Goal: Task Accomplishment & Management: Use online tool/utility

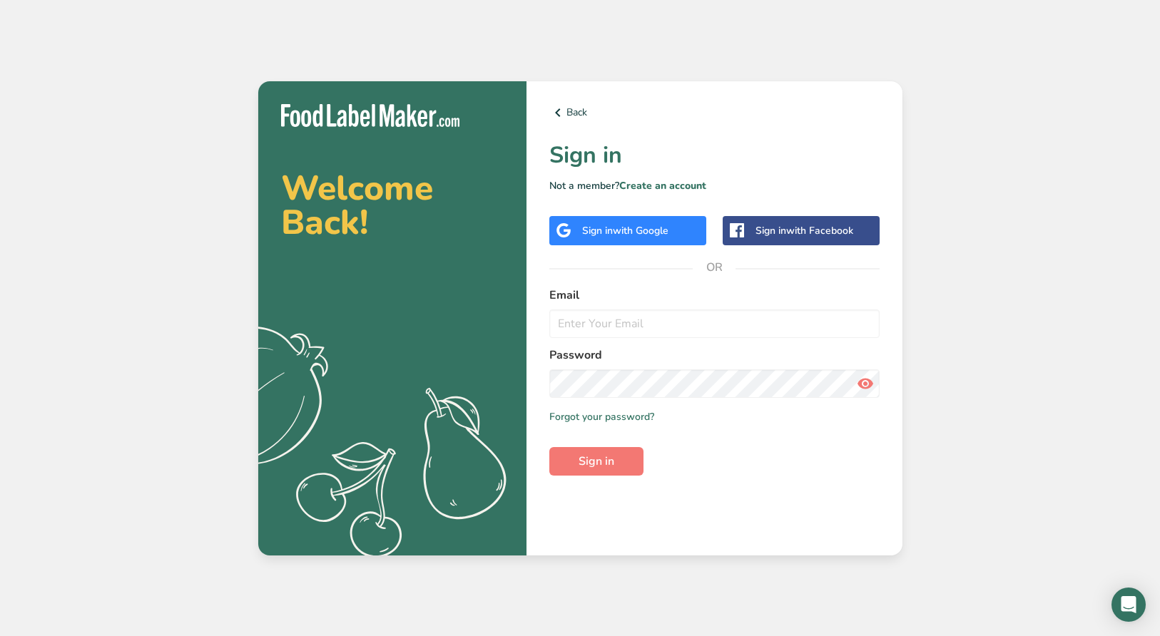
click at [651, 234] on span "with Google" at bounding box center [641, 231] width 56 height 14
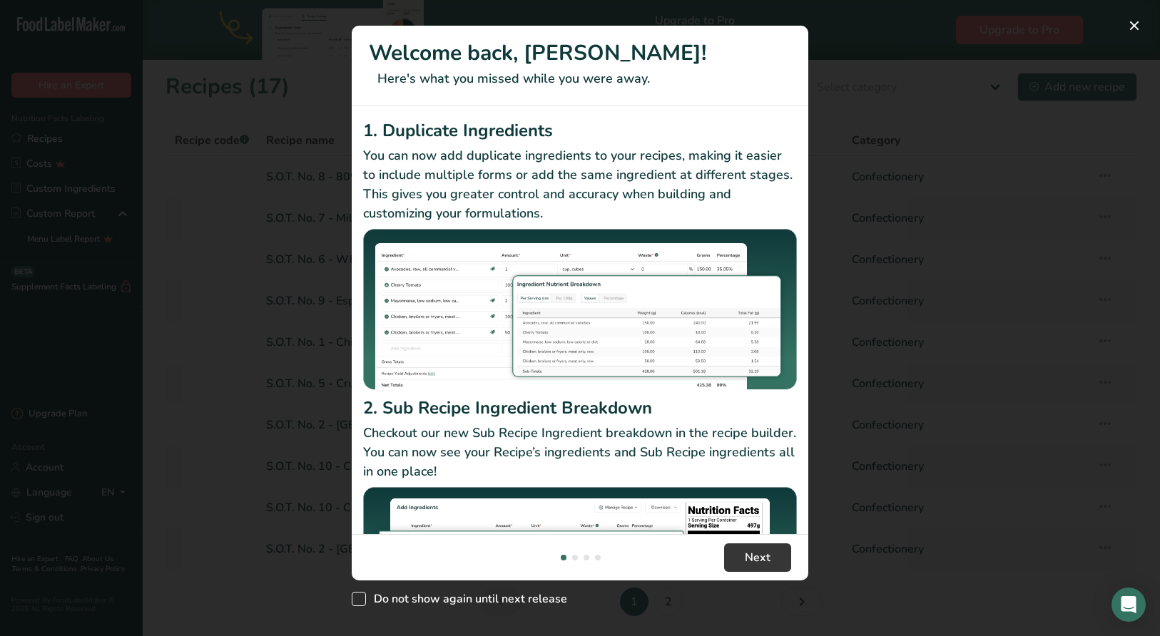
click at [518, 595] on span "Do not show again until next release" at bounding box center [466, 599] width 201 height 14
click at [361, 595] on input "Do not show again until next release" at bounding box center [356, 598] width 9 height 9
checkbox input "true"
click at [751, 548] on button "Next" at bounding box center [757, 558] width 67 height 29
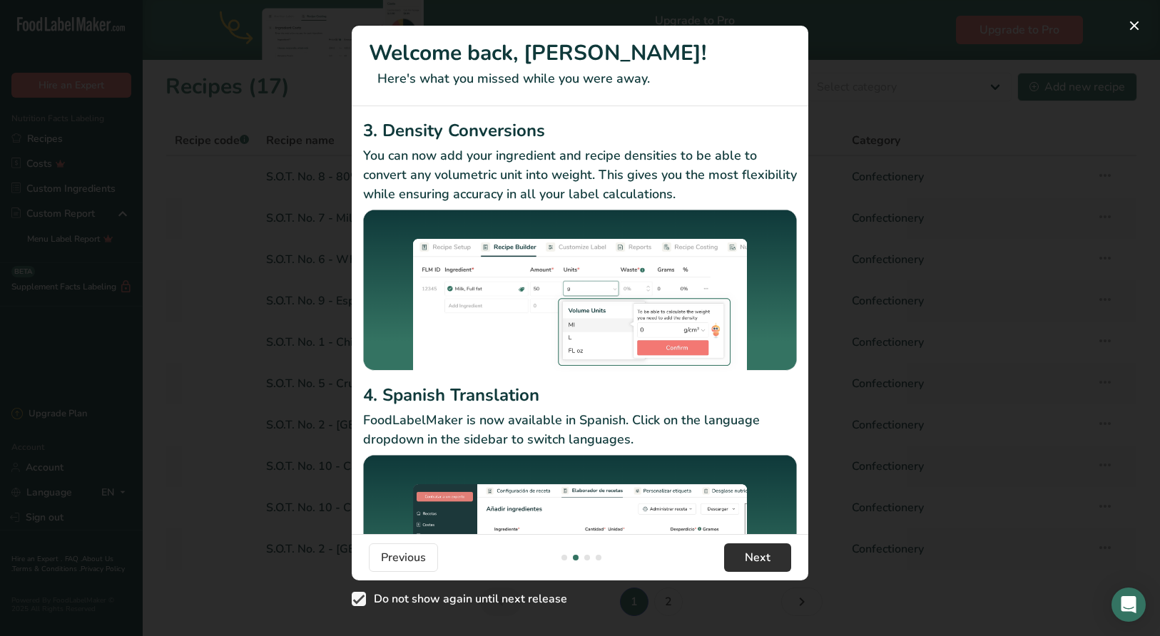
click at [750, 557] on span "Next" at bounding box center [758, 557] width 26 height 17
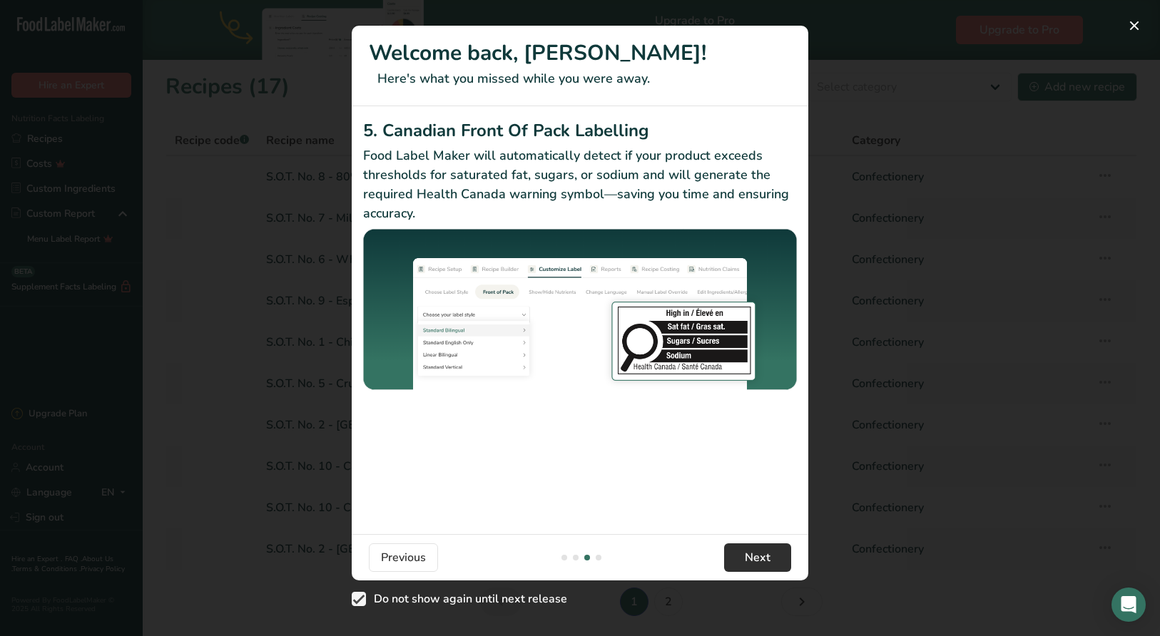
click at [750, 557] on span "Next" at bounding box center [758, 557] width 26 height 17
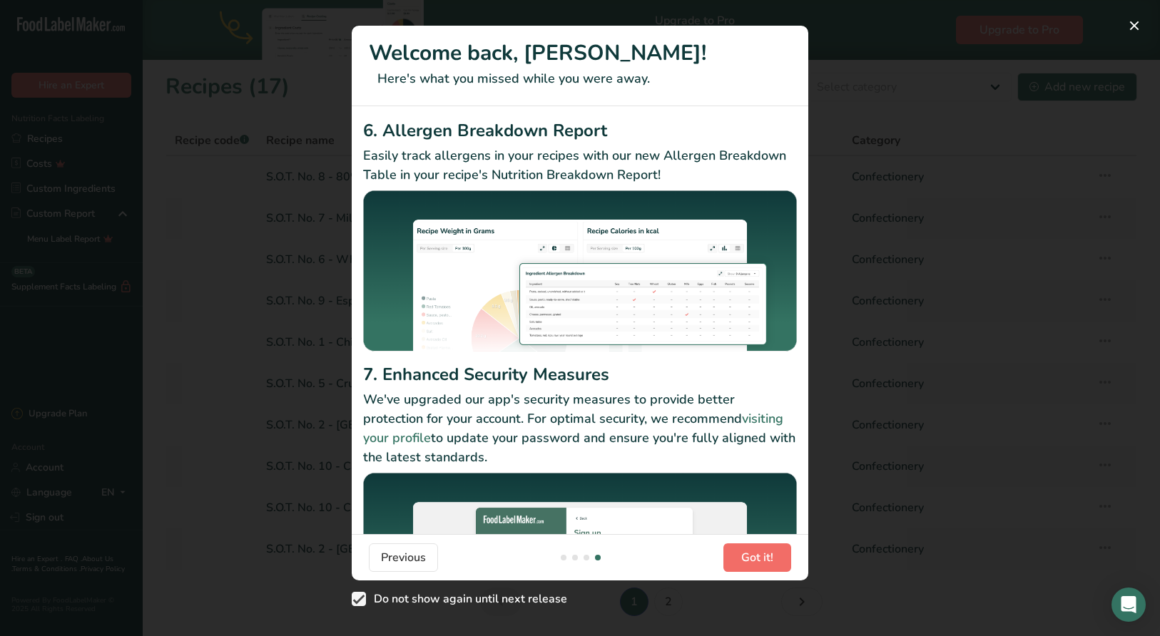
click at [750, 557] on span "Got it!" at bounding box center [757, 557] width 32 height 17
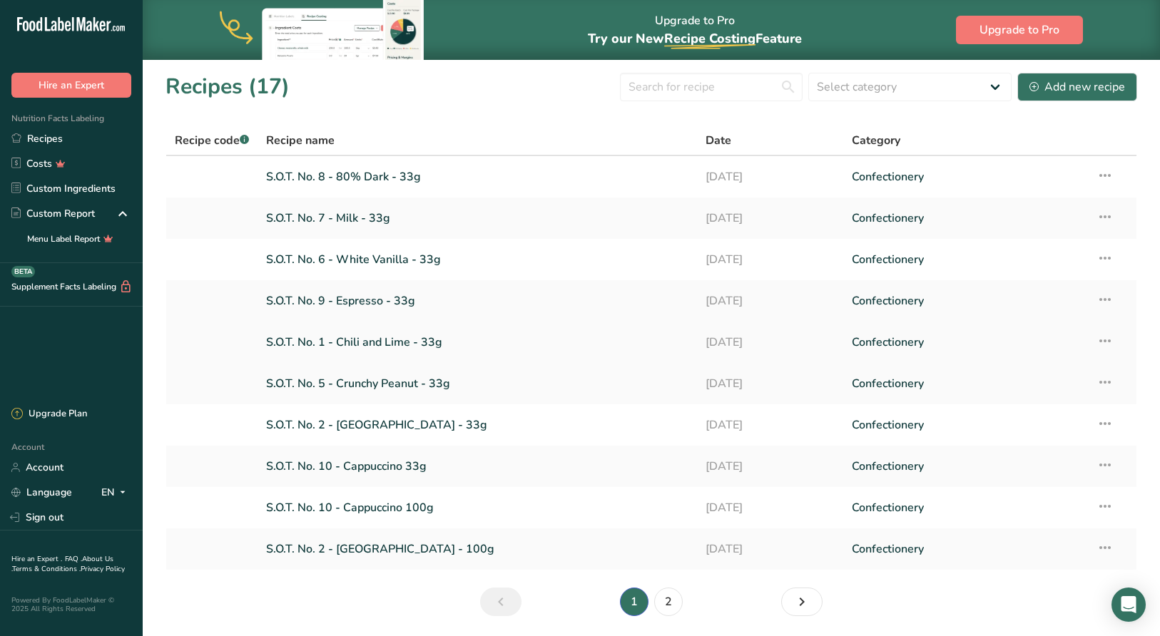
scroll to position [0, 0]
click at [497, 146] on div "Recipe name" at bounding box center [477, 140] width 422 height 17
click at [310, 424] on link "S.O.T. No. 2 - [GEOGRAPHIC_DATA] - 33g" at bounding box center [477, 425] width 422 height 30
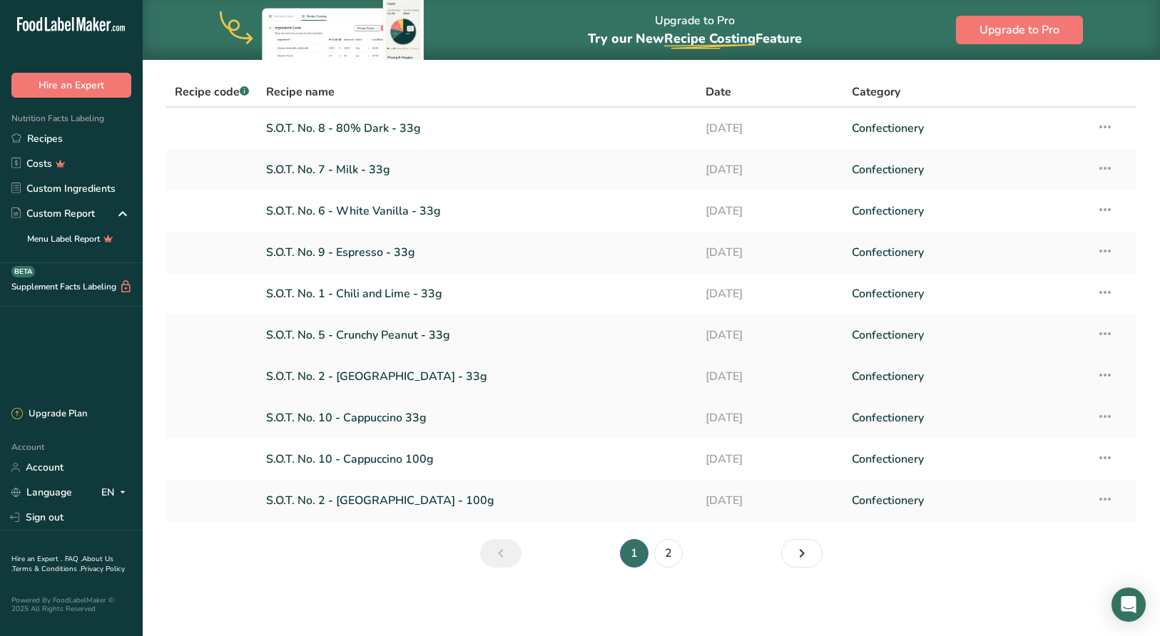
scroll to position [49, 0]
click at [426, 297] on link "S.O.T. No. 1 - Chili and Lime - 33g" at bounding box center [477, 294] width 422 height 30
click at [385, 339] on link "S.O.T. No. 5 - Crunchy Peanut - 33g" at bounding box center [477, 335] width 422 height 30
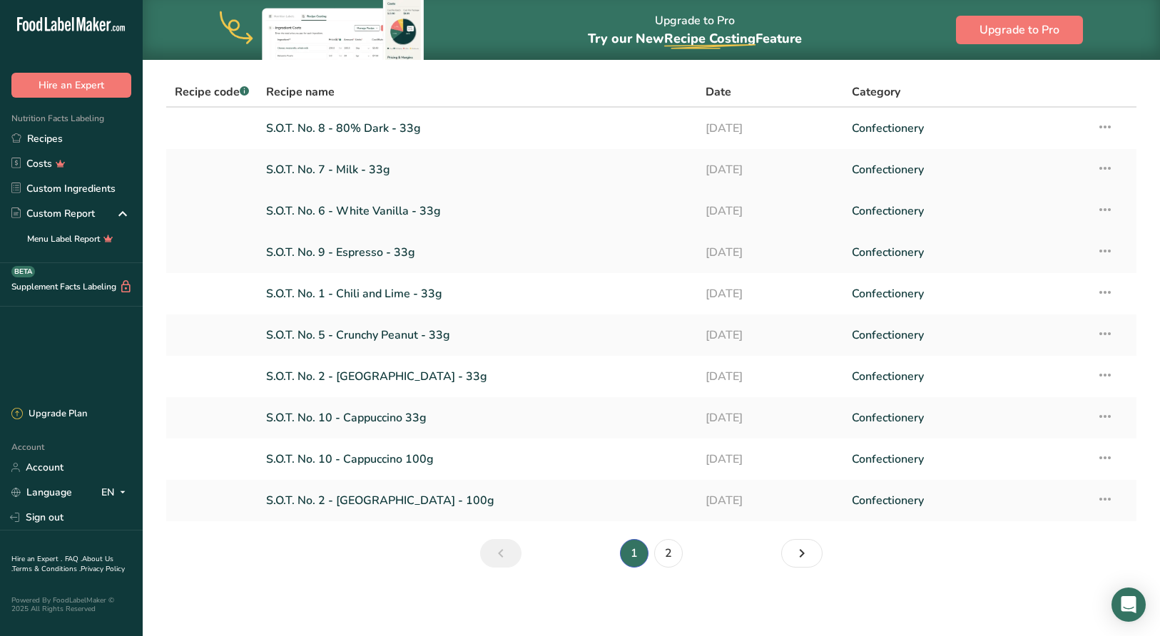
click at [380, 219] on link "S.O.T. No. 6 - White Vanilla - 33g" at bounding box center [477, 211] width 422 height 30
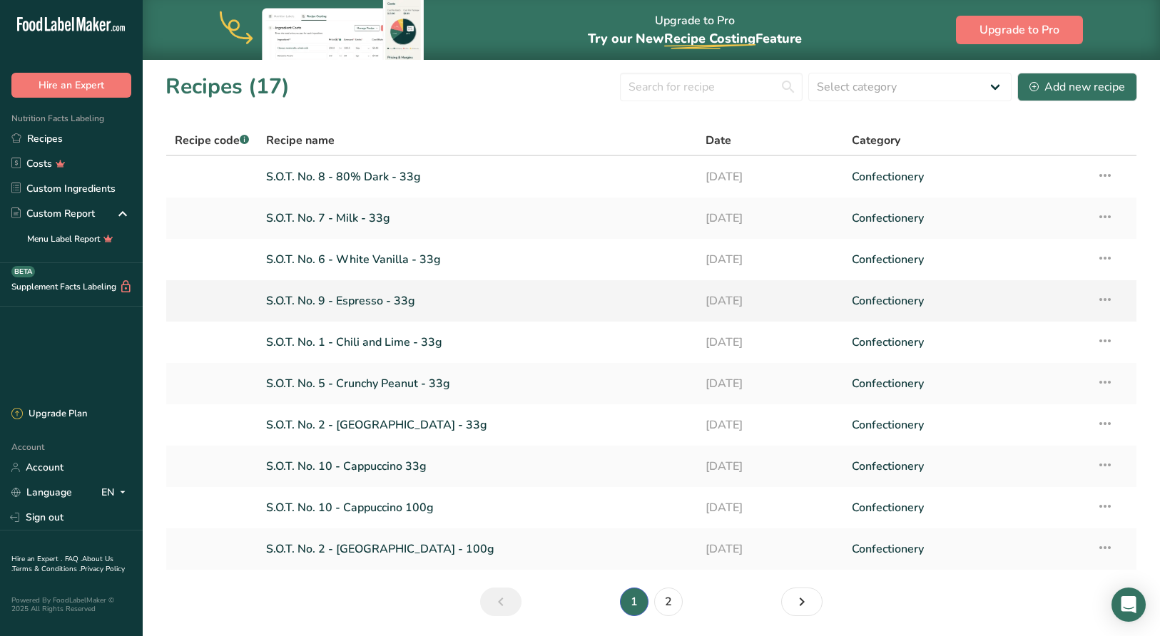
click at [364, 305] on link "S.O.T. No. 9 - Espresso - 33g" at bounding box center [477, 301] width 422 height 30
click at [378, 464] on link "S.O.T. No. 10 - Cappuccino 33g" at bounding box center [477, 467] width 422 height 30
click at [349, 299] on link "S.O.T. No. 9 - Espresso - 33g" at bounding box center [477, 301] width 422 height 30
click at [381, 177] on link "S.O.T. No. 8 - 80% Dark - 33g" at bounding box center [477, 177] width 422 height 30
click at [354, 222] on link "S.O.T. No. 7 - Milk - 33g" at bounding box center [477, 218] width 422 height 30
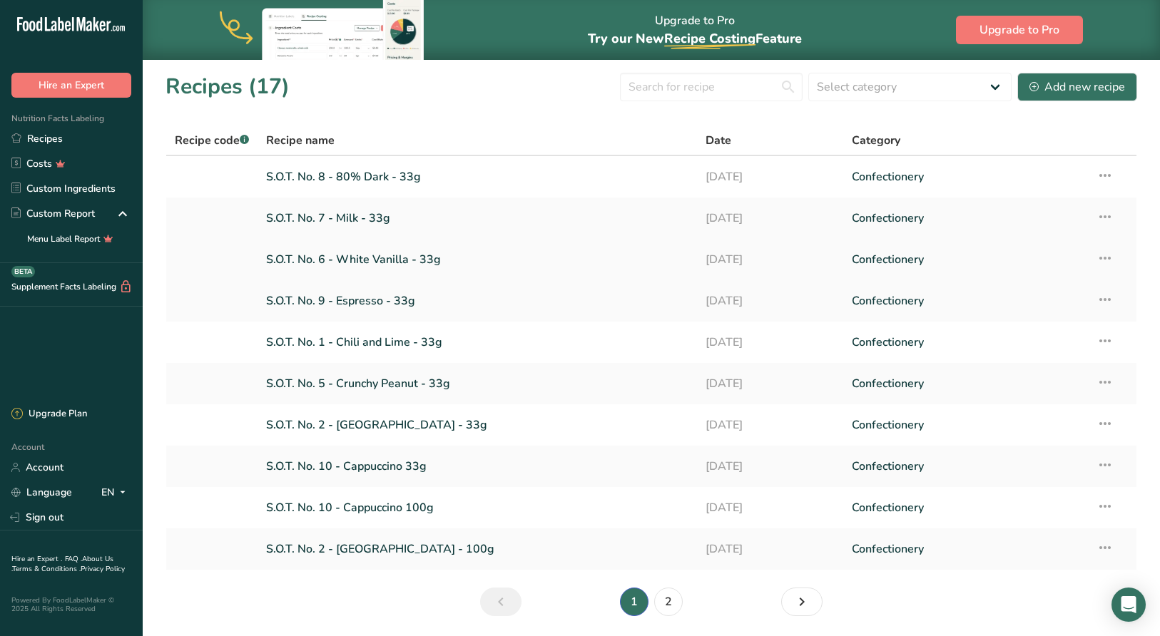
click at [379, 260] on link "S.O.T. No. 6 - White Vanilla - 33g" at bounding box center [477, 260] width 422 height 30
click at [666, 608] on link "2" at bounding box center [668, 602] width 29 height 29
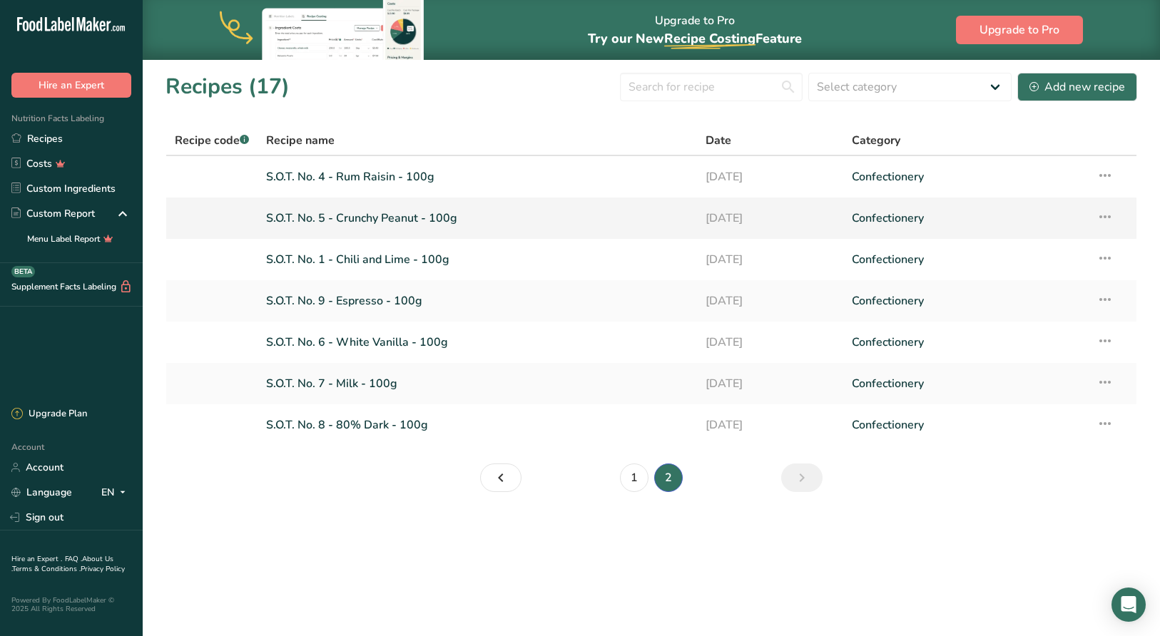
click at [397, 219] on link "S.O.T. No. 5 - Crunchy Peanut - 100g" at bounding box center [477, 218] width 422 height 30
click at [399, 179] on link "S.O.T. No. 4 - Rum Raisin - 100g" at bounding box center [477, 177] width 422 height 30
click at [633, 479] on link "1" at bounding box center [634, 478] width 29 height 29
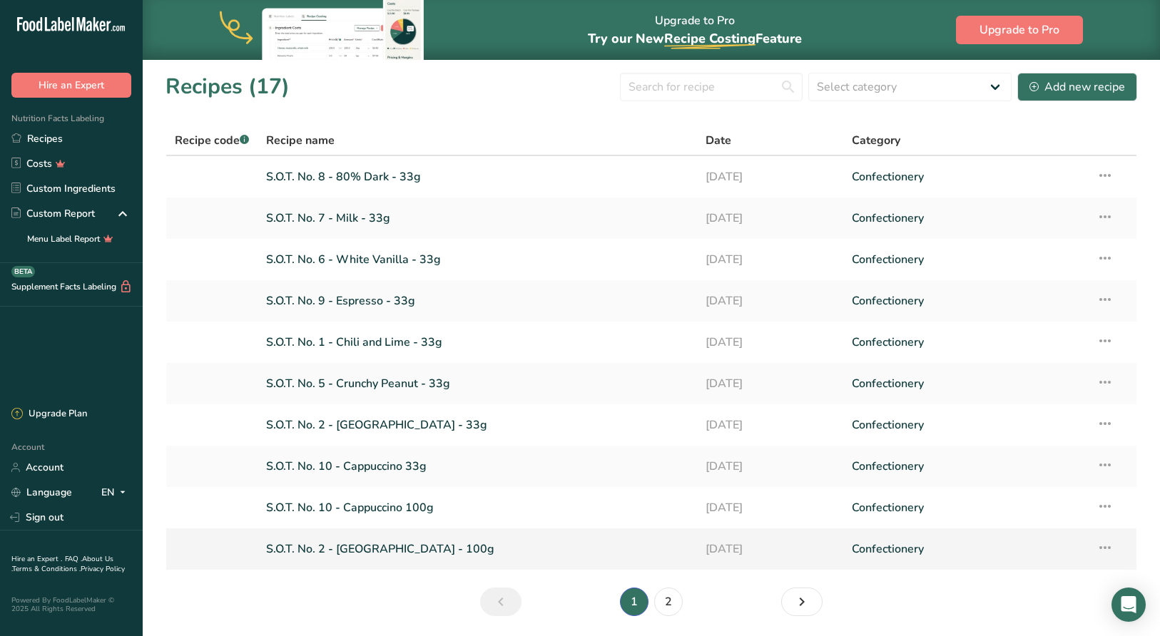
click at [442, 551] on link "S.O.T. No. 2 - [GEOGRAPHIC_DATA] - 100g" at bounding box center [477, 549] width 422 height 30
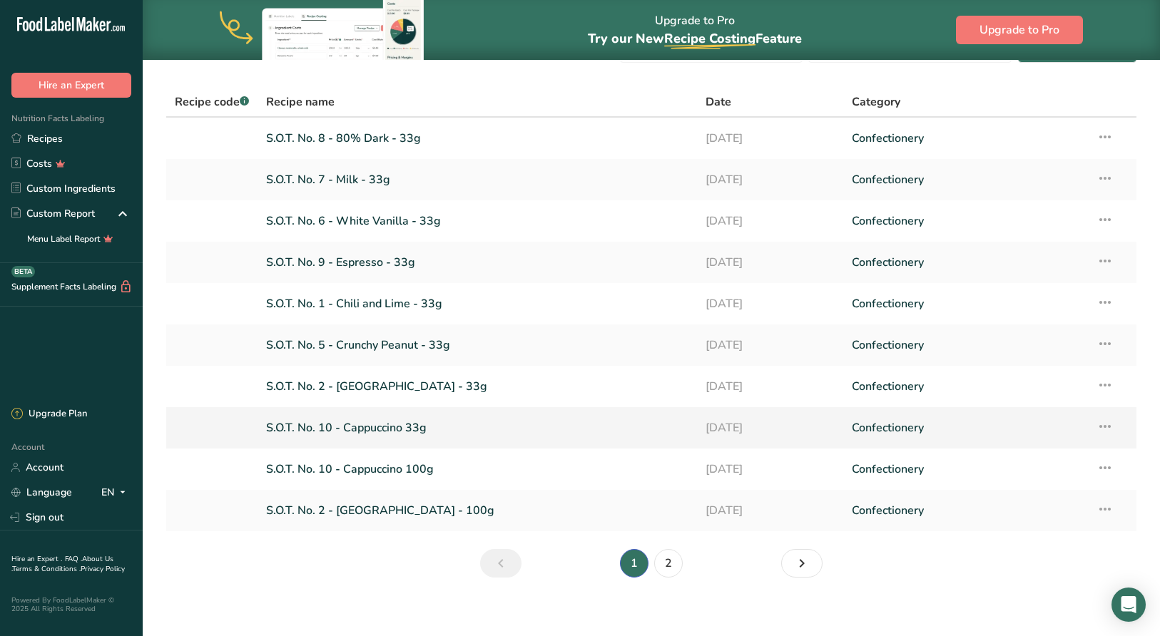
scroll to position [41, 0]
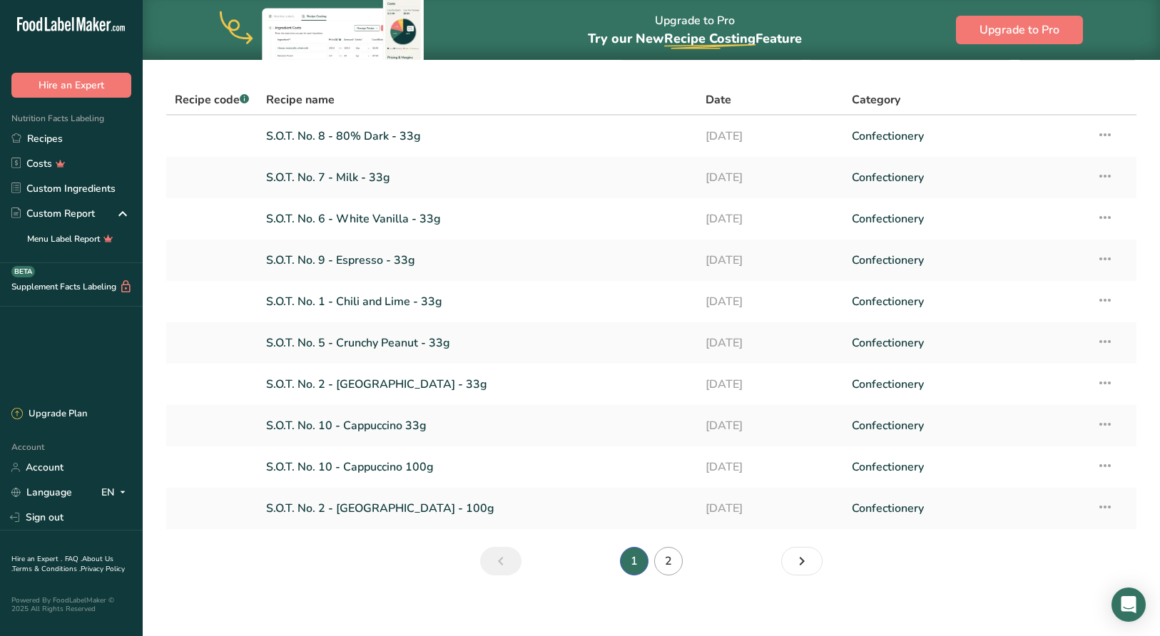
click at [678, 563] on link "2" at bounding box center [668, 561] width 29 height 29
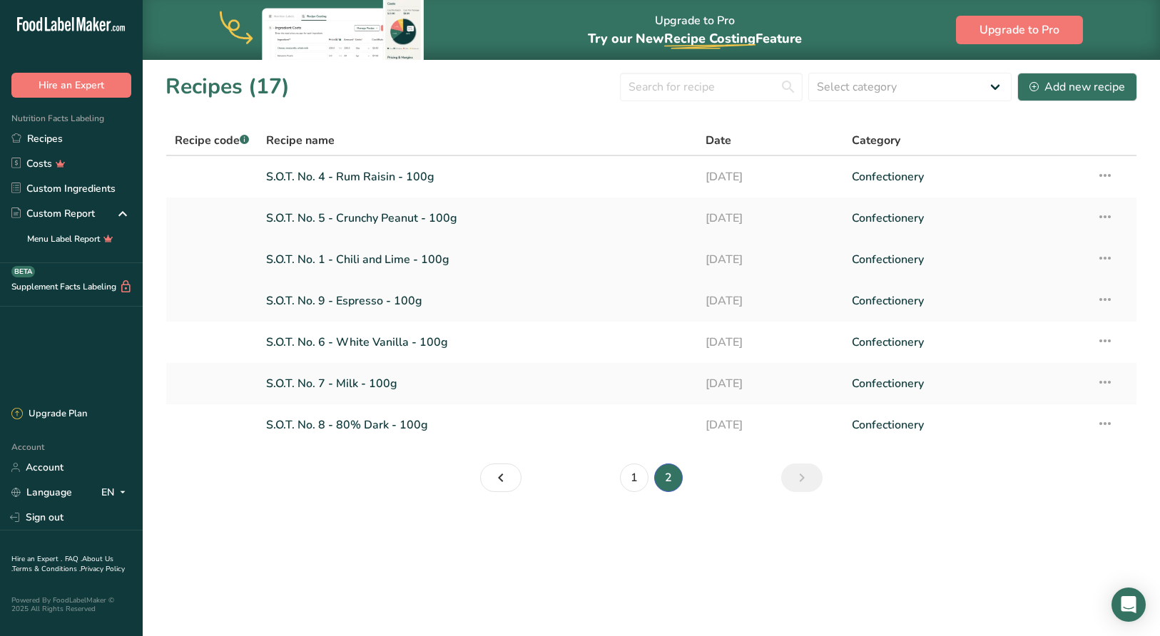
click at [390, 258] on link "S.O.T. No. 1 - Chili and Lime - 100g" at bounding box center [477, 260] width 422 height 30
